Goal: Download file/media

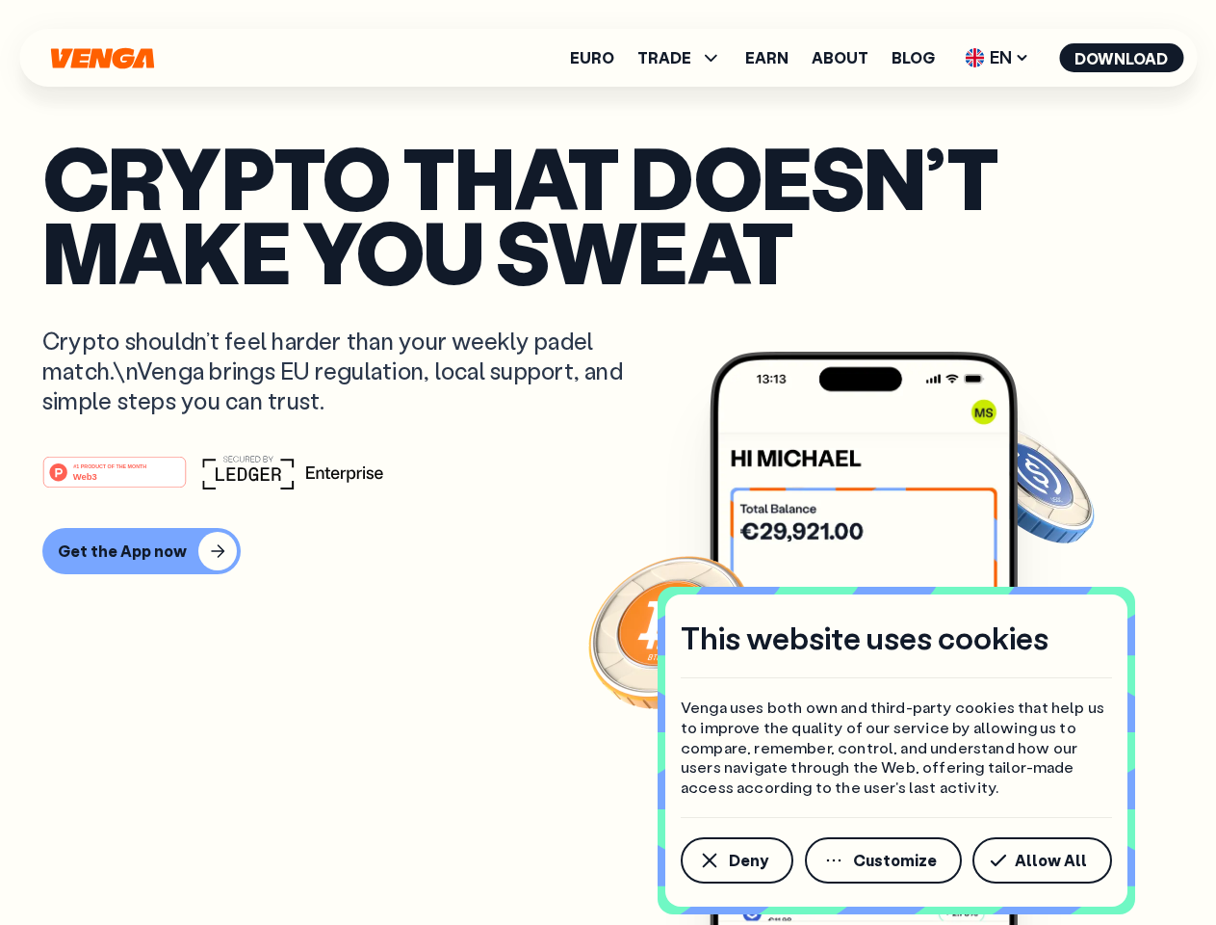
click at [608, 462] on div "#1 PRODUCT OF THE MONTH Web3" at bounding box center [608, 472] width 1132 height 35
click at [736, 860] on span "Deny" at bounding box center [748, 859] width 39 height 15
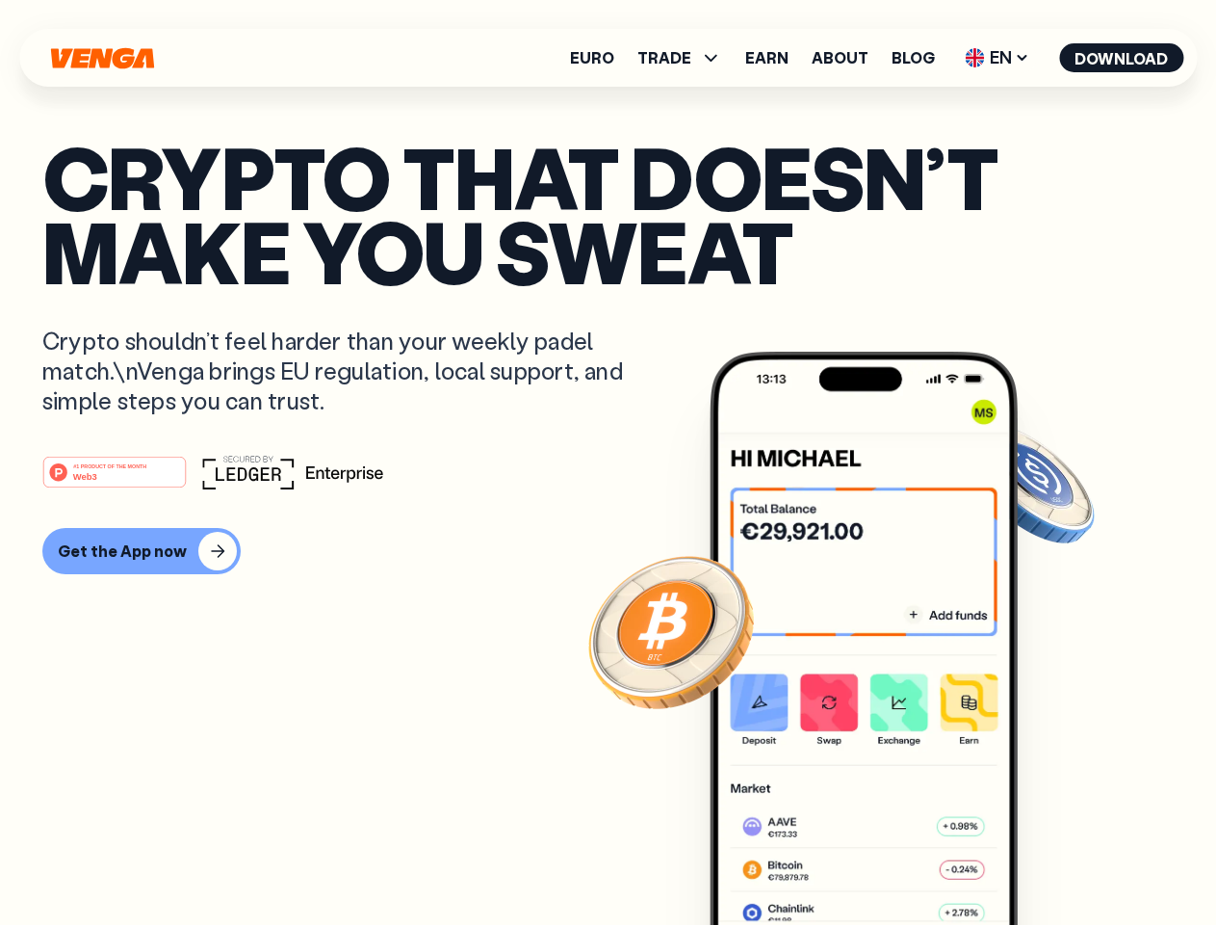
click at [885, 860] on img at bounding box center [864, 674] width 308 height 645
click at [1046, 860] on article "Crypto that doesn’t make you sweat Crypto shouldn’t feel harder than your weekl…" at bounding box center [608, 501] width 1132 height 722
click at [686, 58] on span "TRADE" at bounding box center [665, 57] width 54 height 15
click at [998, 58] on span "EN" at bounding box center [997, 57] width 78 height 31
click at [1122, 58] on button "Download" at bounding box center [1121, 57] width 124 height 29
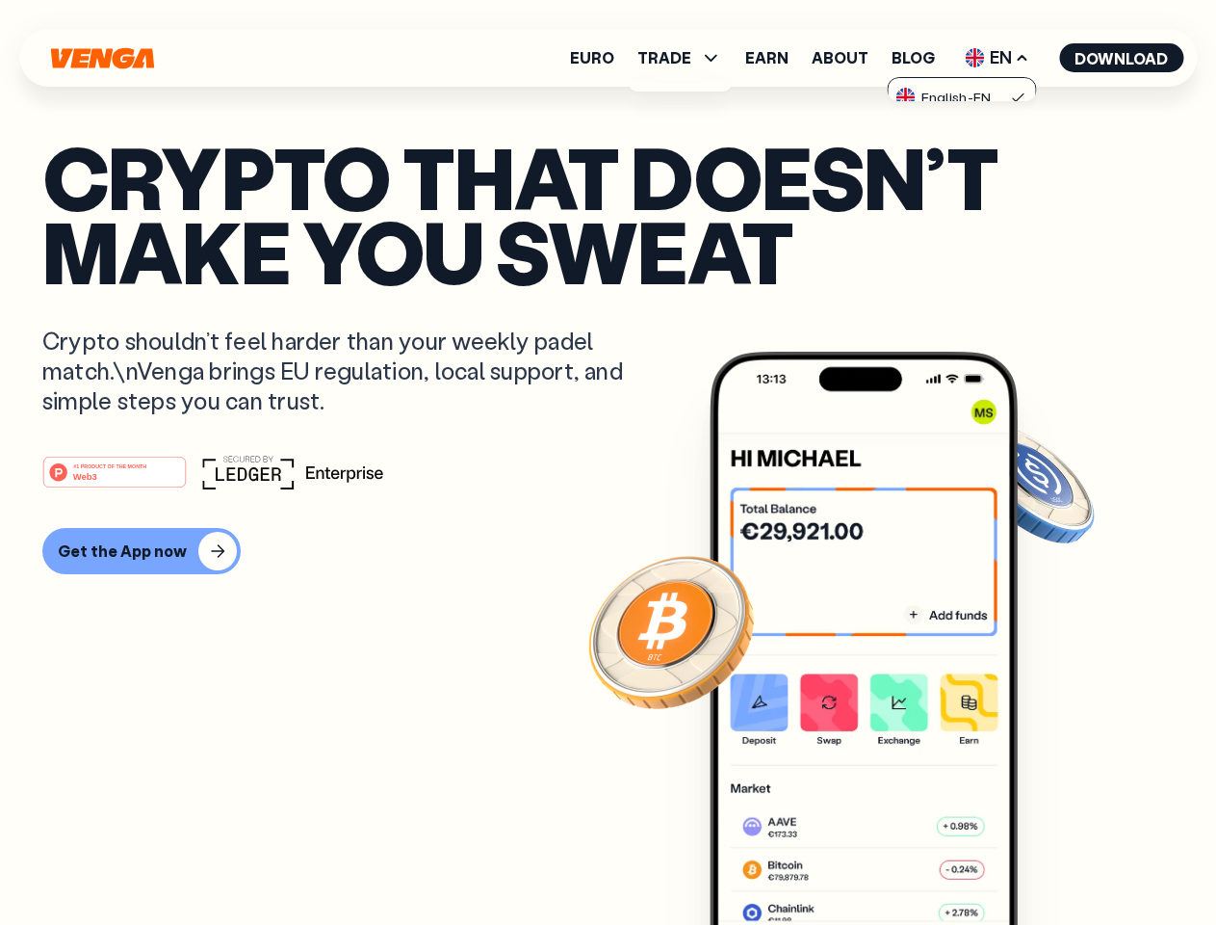
click at [608, 514] on div "#1 PRODUCT OF THE MONTH Web3 Get the App now" at bounding box center [608, 514] width 1132 height 119
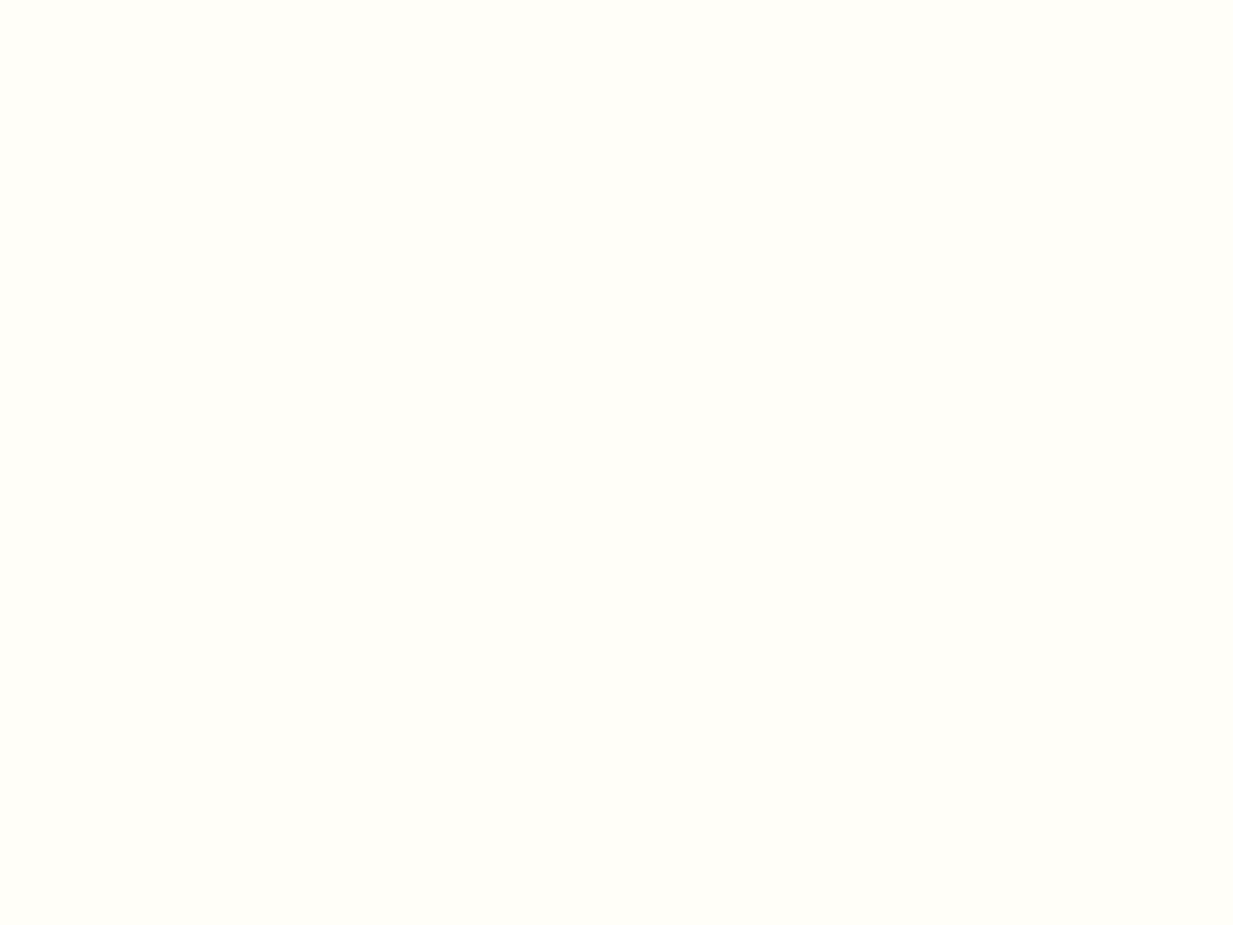
click at [139, 0] on html "This website uses cookies Venga uses both own and third-party cookies that help…" at bounding box center [616, 0] width 1233 height 0
click at [118, 0] on html "This website uses cookies Venga uses both own and third-party cookies that help…" at bounding box center [616, 0] width 1233 height 0
